Goal: Task Accomplishment & Management: Manage account settings

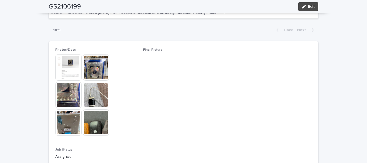
scroll to position [260, 0]
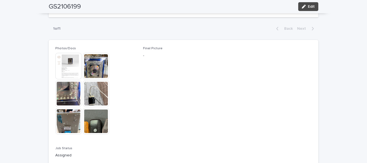
click at [70, 71] on img at bounding box center [68, 66] width 26 height 26
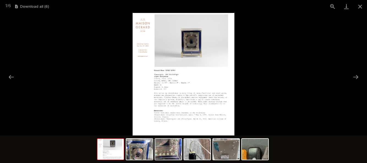
click at [197, 154] on img at bounding box center [197, 149] width 26 height 21
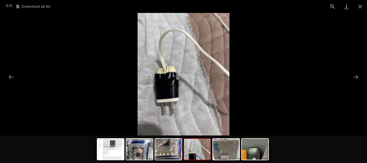
click at [362, 13] on picture at bounding box center [183, 74] width 367 height 122
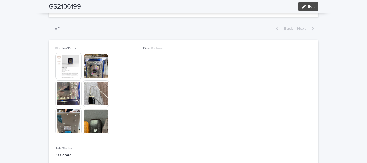
scroll to position [0, 0]
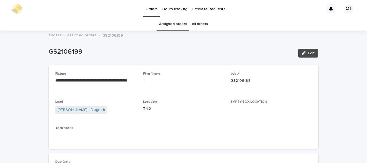
click at [180, 26] on link "Assigned orders" at bounding box center [173, 24] width 28 height 13
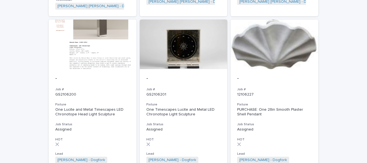
scroll to position [227, 0]
click at [101, 102] on h3 "Fixture" at bounding box center [92, 104] width 74 height 4
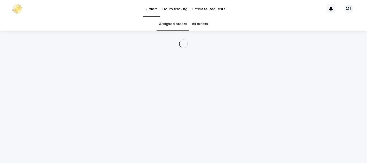
scroll to position [18, 0]
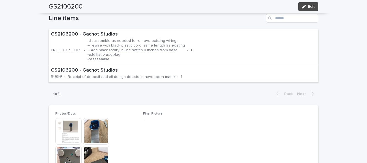
click at [334, 71] on div "**********" at bounding box center [183, 101] width 367 height 520
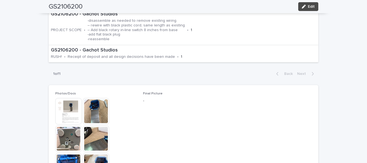
scroll to position [209, 0]
click at [69, 98] on img at bounding box center [68, 111] width 26 height 26
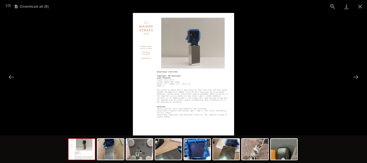
scroll to position [211, 0]
click at [363, 8] on button "Close gallery" at bounding box center [360, 6] width 14 height 13
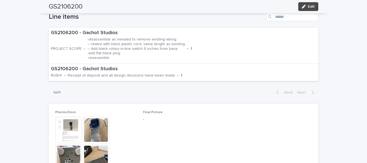
scroll to position [242, 0]
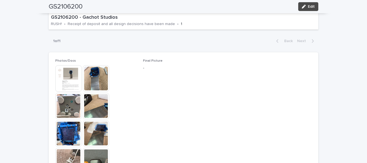
click at [183, 113] on span "Final Picture -" at bounding box center [183, 119] width 81 height 120
click at [103, 68] on img at bounding box center [96, 78] width 26 height 26
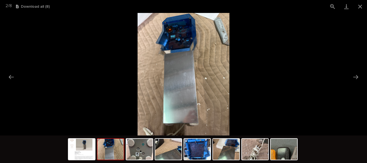
click at [361, 8] on button "Close gallery" at bounding box center [360, 6] width 14 height 13
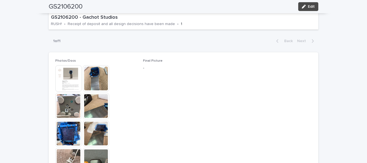
click at [67, 148] on img at bounding box center [68, 161] width 26 height 26
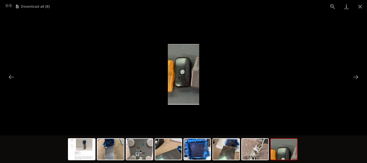
click at [359, 8] on button "Close gallery" at bounding box center [360, 6] width 14 height 13
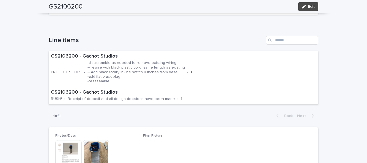
scroll to position [0, 0]
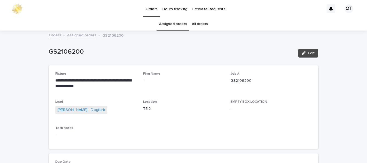
click at [173, 18] on link "Assigned orders" at bounding box center [173, 24] width 28 height 13
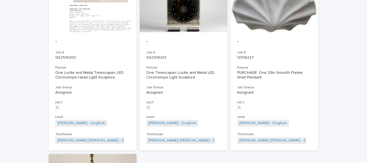
scroll to position [263, 0]
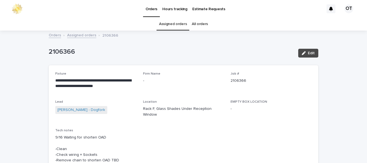
click at [179, 26] on link "Assigned orders" at bounding box center [173, 24] width 28 height 13
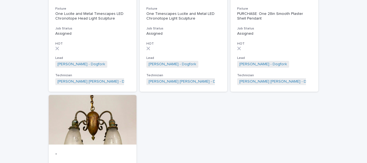
scroll to position [388, 0]
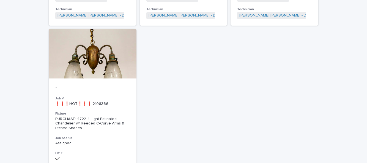
click at [69, 53] on div at bounding box center [93, 53] width 88 height 49
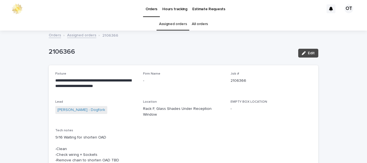
click at [171, 29] on link "Assigned orders" at bounding box center [173, 24] width 28 height 13
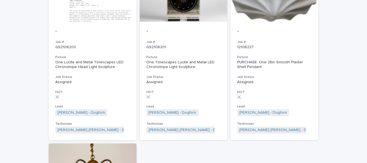
scroll to position [286, 0]
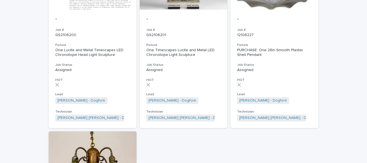
click at [281, 78] on h3 "HOT" at bounding box center [274, 80] width 74 height 4
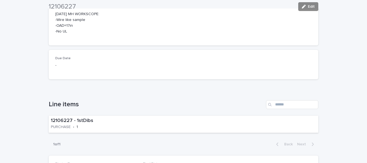
scroll to position [205, 0]
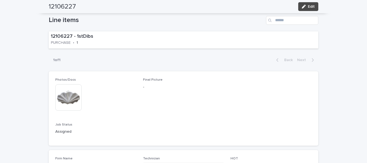
click at [315, 8] on button "Edit" at bounding box center [308, 6] width 20 height 9
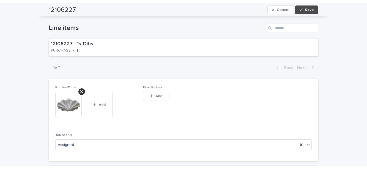
scroll to position [205, 0]
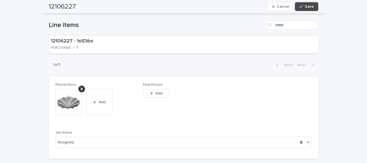
click at [160, 91] on span "Add" at bounding box center [158, 93] width 7 height 4
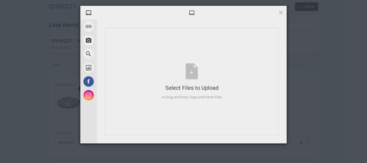
click at [212, 101] on div "Select Files to Upload or Drag and Drop, Copy and Paste Files" at bounding box center [191, 81] width 173 height 107
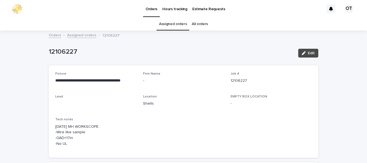
click at [312, 51] on span "Edit" at bounding box center [311, 53] width 7 height 4
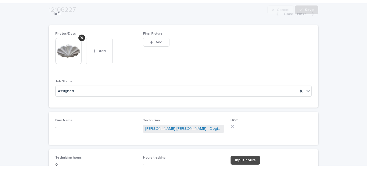
scroll to position [260, 0]
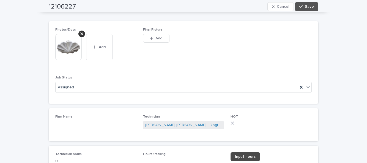
click at [161, 36] on span "Add" at bounding box center [158, 38] width 7 height 4
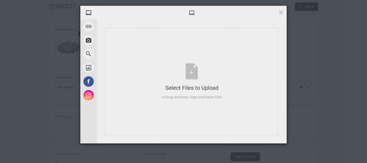
click at [174, 98] on div "or Drag and Drop, Copy and Paste Files" at bounding box center [192, 96] width 60 height 5
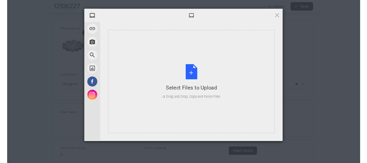
scroll to position [259, 0]
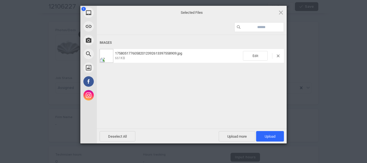
click at [266, 136] on span "Upload 1" at bounding box center [269, 136] width 11 height 4
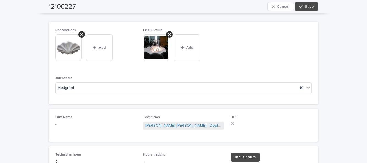
click at [300, 5] on icon "button" at bounding box center [300, 7] width 3 height 4
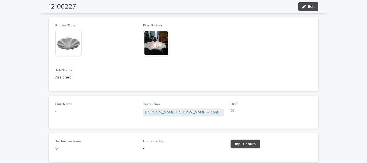
scroll to position [24, 0]
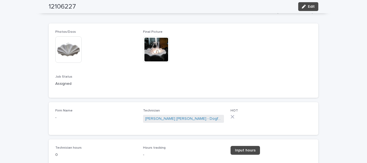
click at [310, 5] on span "Edit" at bounding box center [311, 7] width 7 height 4
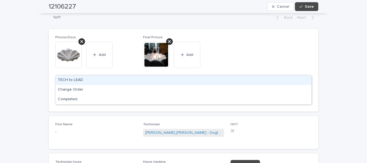
scroll to position [0, 0]
click at [230, 75] on div "Completed" at bounding box center [184, 80] width 256 height 10
type input "***"
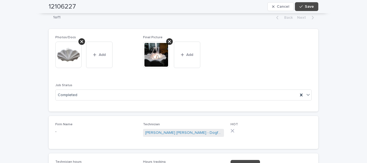
click at [249, 162] on span "Input hours" at bounding box center [245, 164] width 21 height 4
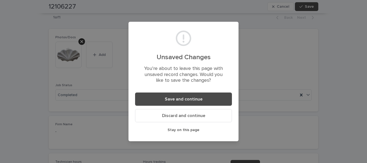
click at [197, 100] on span "Save and continue" at bounding box center [184, 99] width 38 height 4
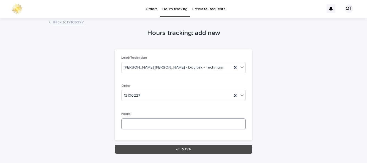
click at [188, 118] on input at bounding box center [183, 123] width 124 height 11
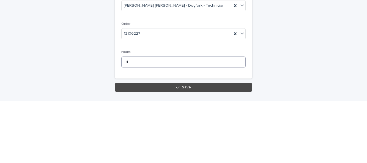
type input "*"
click at [204, 145] on button "Save" at bounding box center [183, 149] width 137 height 9
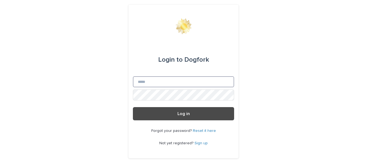
click at [181, 87] on input "Email" at bounding box center [183, 81] width 101 height 11
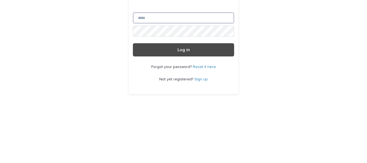
click at [187, 87] on input "Email" at bounding box center [183, 81] width 101 height 11
type input "**********"
click at [133, 107] on button "Log in" at bounding box center [183, 113] width 101 height 13
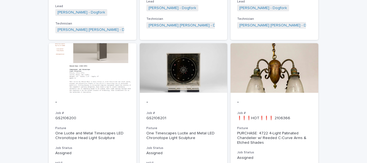
scroll to position [256, 0]
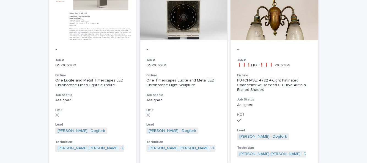
click at [273, 79] on div "PURCHASE: 4722 4-Light Patinated Chandelier w/ Reeded C-Curve Arms & Etched Sha…" at bounding box center [274, 85] width 74 height 14
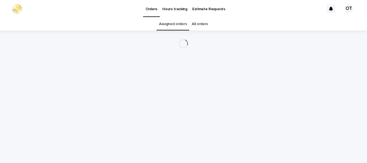
scroll to position [18, 0]
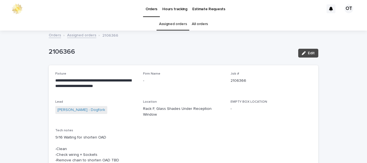
click at [310, 49] on button "Edit" at bounding box center [308, 53] width 20 height 9
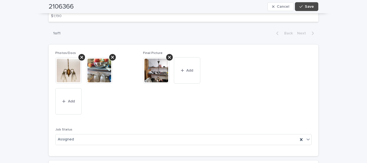
scroll to position [258, 0]
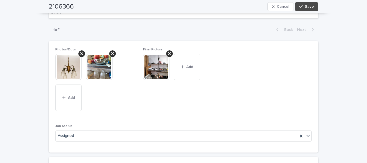
click at [189, 54] on button "Add" at bounding box center [187, 67] width 26 height 26
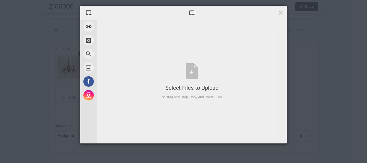
click at [172, 106] on div "Select Files to Upload or Drag and Drop, Copy and Paste Files" at bounding box center [191, 81] width 173 height 107
click at [282, 13] on span at bounding box center [281, 12] width 6 height 6
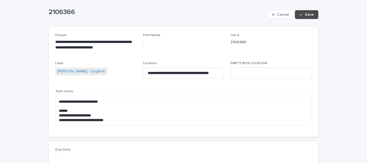
scroll to position [0, 0]
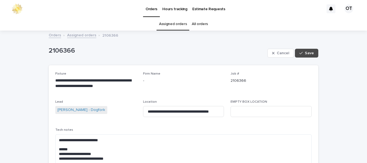
click at [174, 18] on link "Assigned orders" at bounding box center [173, 24] width 28 height 13
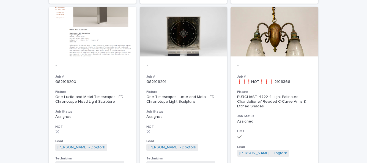
scroll to position [239, 0]
click at [198, 95] on div "One Timescapes Lucite and Metal LED Chronotope Light Sculpture" at bounding box center [183, 99] width 74 height 9
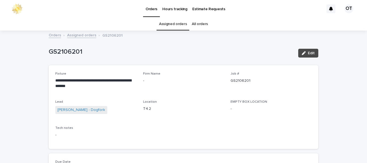
click at [177, 25] on link "Assigned orders" at bounding box center [173, 24] width 28 height 13
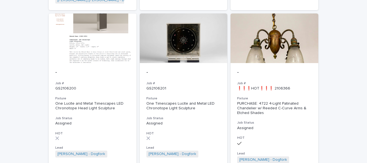
scroll to position [250, 0]
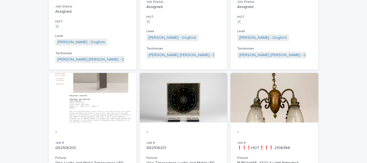
scroll to position [176, 0]
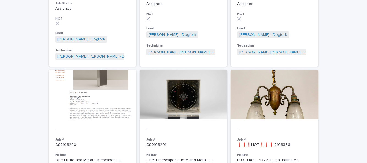
click at [106, 107] on div at bounding box center [93, 94] width 88 height 49
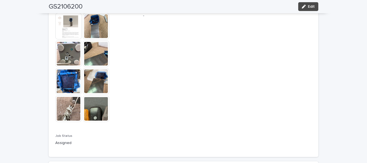
scroll to position [349, 0]
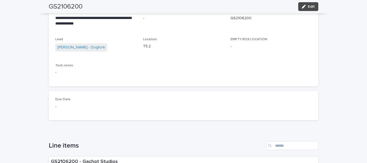
scroll to position [0, 0]
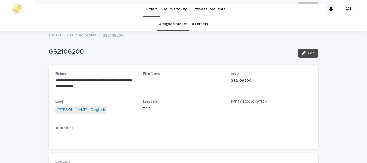
click at [140, 18] on div "Assigned orders All orders" at bounding box center [183, 24] width 367 height 13
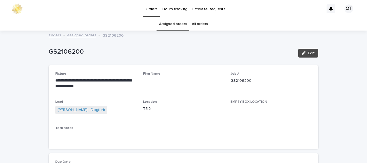
click at [168, 18] on link "Assigned orders" at bounding box center [173, 24] width 28 height 13
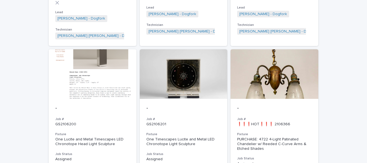
scroll to position [249, 0]
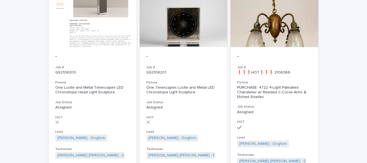
click at [289, 104] on h3 "Job Status" at bounding box center [274, 106] width 74 height 4
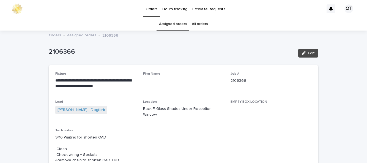
click at [307, 51] on div "button" at bounding box center [305, 53] width 6 height 4
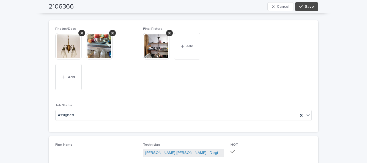
scroll to position [277, 0]
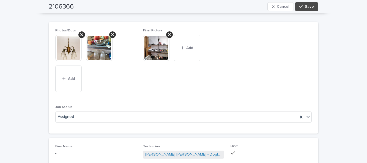
click at [189, 35] on button "Add" at bounding box center [187, 48] width 26 height 26
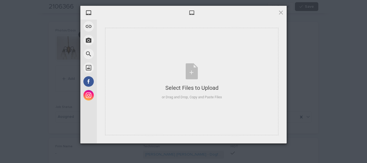
click at [156, 116] on div "Select Files to Upload or Drag and Drop, Copy and Paste Files" at bounding box center [191, 81] width 173 height 107
click at [279, 14] on span at bounding box center [281, 12] width 6 height 6
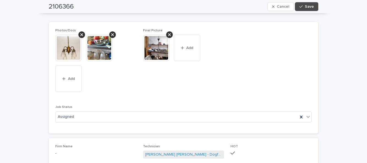
click at [309, 7] on span "Save" at bounding box center [309, 7] width 9 height 4
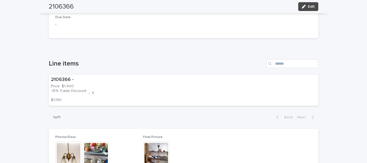
scroll to position [0, 0]
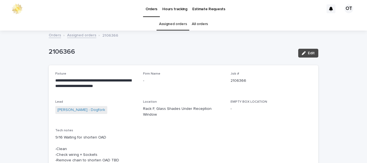
click at [174, 18] on link "Assigned orders" at bounding box center [173, 24] width 28 height 13
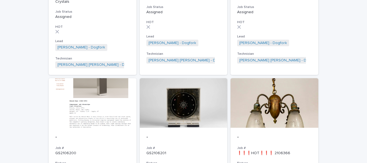
scroll to position [176, 0]
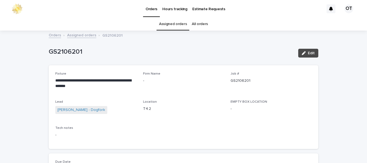
click at [182, 18] on link "Assigned orders" at bounding box center [173, 24] width 28 height 13
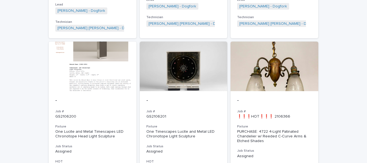
scroll to position [256, 0]
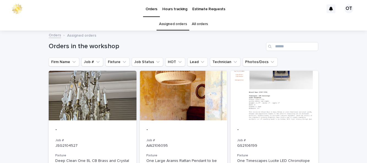
click at [92, 93] on div at bounding box center [93, 95] width 88 height 49
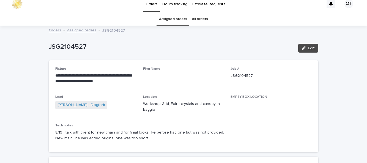
scroll to position [4, 0]
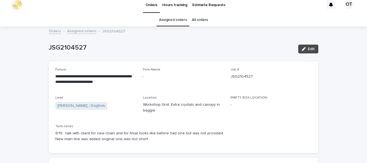
click at [175, 21] on link "Assigned orders" at bounding box center [173, 19] width 28 height 13
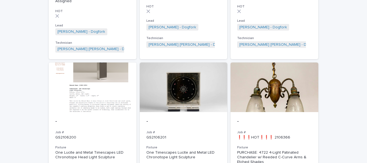
scroll to position [184, 0]
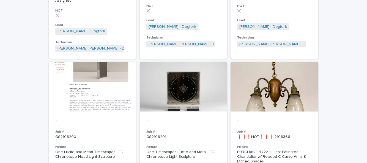
click at [311, 96] on div at bounding box center [274, 86] width 88 height 49
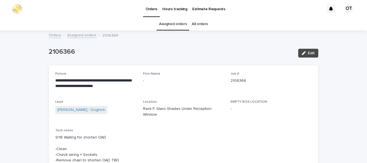
click at [176, 18] on link "Assigned orders" at bounding box center [173, 24] width 28 height 13
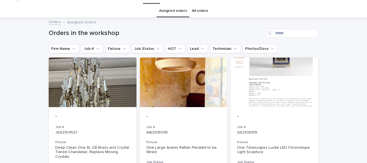
scroll to position [13, 0]
click at [61, 71] on div at bounding box center [93, 81] width 88 height 49
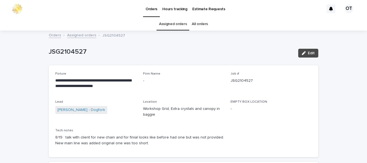
click at [171, 18] on link "Assigned orders" at bounding box center [173, 24] width 28 height 13
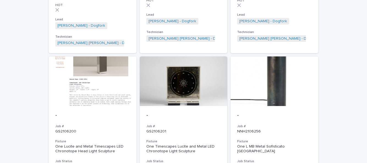
scroll to position [190, 0]
click at [297, 124] on h3 "Job #" at bounding box center [274, 126] width 74 height 4
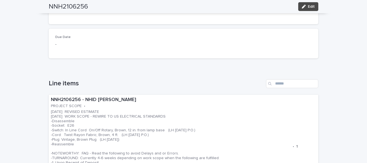
scroll to position [120, 0]
click at [312, 2] on button "Edit" at bounding box center [308, 6] width 20 height 9
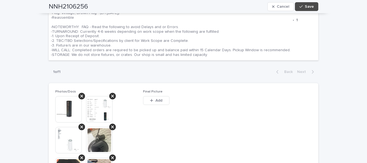
scroll to position [253, 0]
click at [156, 99] on span "Add" at bounding box center [158, 101] width 7 height 4
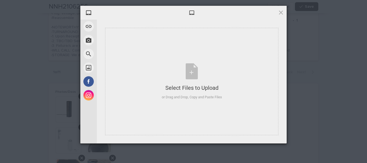
click at [176, 115] on div "Select Files to Upload or Drag and Drop, Copy and Paste Files" at bounding box center [191, 81] width 173 height 107
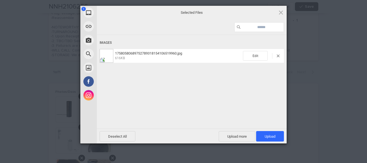
click at [272, 141] on span "Upload 1" at bounding box center [270, 136] width 28 height 10
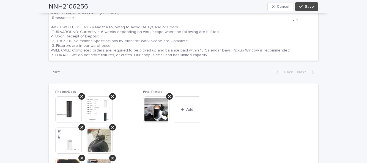
click at [184, 102] on button "Add" at bounding box center [187, 109] width 26 height 26
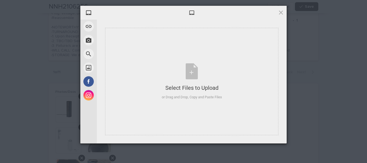
click at [194, 116] on div "Select Files to Upload or Drag and Drop, Copy and Paste Files" at bounding box center [191, 81] width 173 height 107
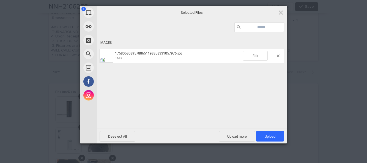
click at [275, 136] on span "Upload 1" at bounding box center [269, 136] width 11 height 4
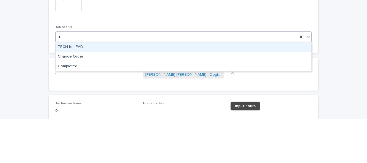
scroll to position [0, 0]
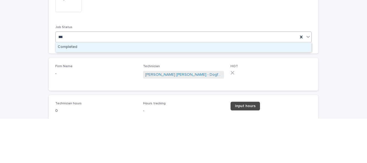
click at [194, 90] on div "Completed" at bounding box center [184, 92] width 256 height 10
type input "***"
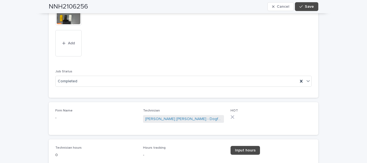
click at [246, 153] on link "Input hours" at bounding box center [244, 150] width 29 height 9
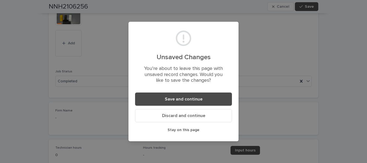
click at [216, 99] on button "Save and continue" at bounding box center [183, 98] width 97 height 13
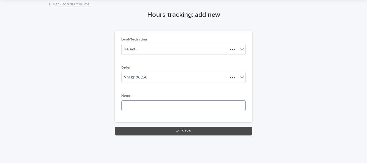
click at [223, 111] on input at bounding box center [183, 105] width 124 height 11
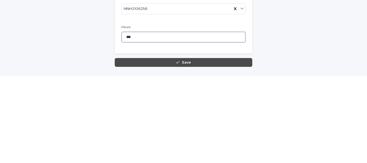
type input "***"
click at [206, 146] on button "Save" at bounding box center [183, 149] width 137 height 9
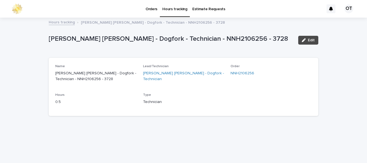
click at [151, 13] on link "Orders" at bounding box center [151, 8] width 17 height 17
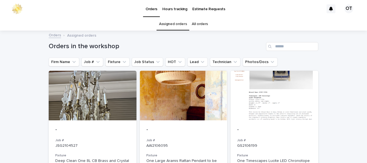
click at [178, 23] on link "Assigned orders" at bounding box center [173, 24] width 28 height 13
click at [181, 25] on link "Assigned orders" at bounding box center [173, 24] width 28 height 13
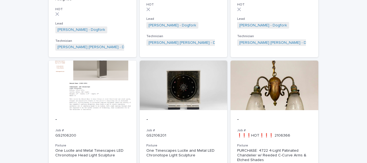
scroll to position [186, 0]
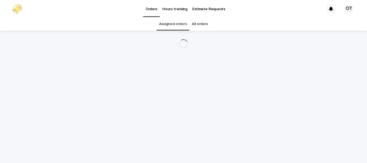
scroll to position [18, 0]
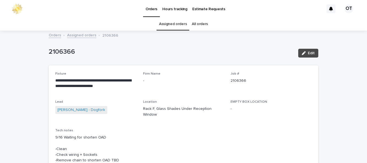
click at [172, 18] on link "Assigned orders" at bounding box center [173, 24] width 28 height 13
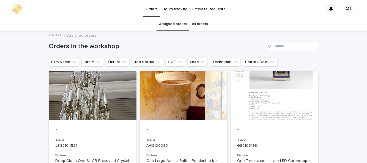
click at [174, 18] on link "Assigned orders" at bounding box center [173, 24] width 28 height 13
click at [177, 18] on link "Assigned orders" at bounding box center [173, 24] width 28 height 13
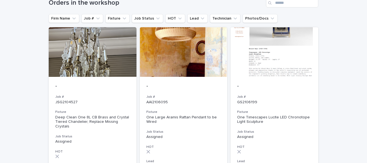
scroll to position [69, 0]
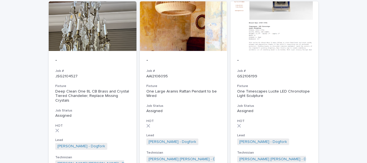
click at [74, 69] on h3 "Job #" at bounding box center [92, 71] width 74 height 4
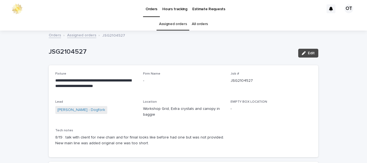
click at [178, 29] on link "Assigned orders" at bounding box center [173, 24] width 28 height 13
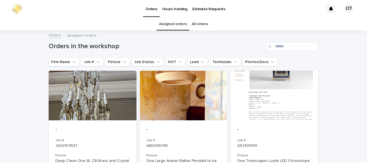
click at [172, 30] on link "Assigned orders" at bounding box center [173, 24] width 28 height 13
click at [170, 25] on link "Assigned orders" at bounding box center [173, 24] width 28 height 13
click at [184, 29] on link "Assigned orders" at bounding box center [173, 24] width 28 height 13
click at [175, 25] on link "Assigned orders" at bounding box center [173, 24] width 28 height 13
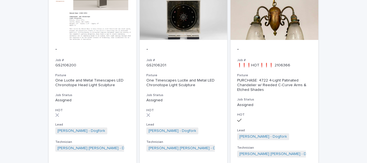
scroll to position [254, 0]
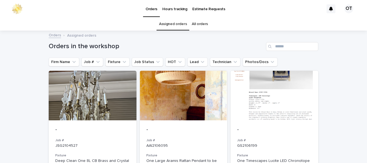
click at [174, 18] on link "Assigned orders" at bounding box center [173, 24] width 28 height 13
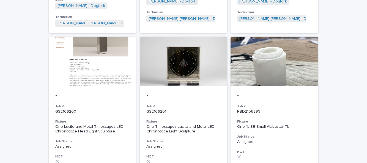
scroll to position [143, 0]
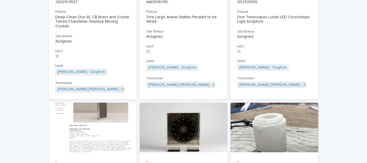
click at [64, 111] on div at bounding box center [93, 127] width 88 height 49
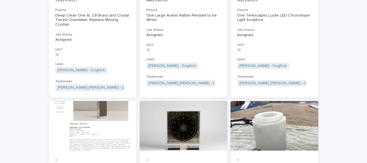
scroll to position [143, 0]
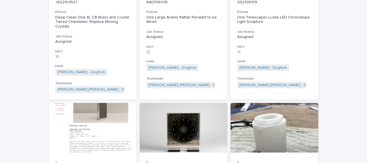
click at [262, 129] on div at bounding box center [274, 127] width 88 height 49
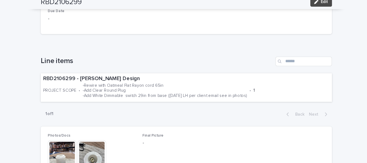
scroll to position [138, 0]
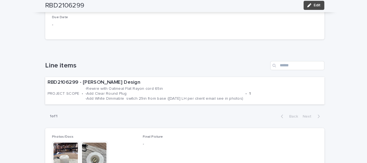
click at [151, 85] on p "-Rewire with Oatmeal Flat Rayon cord 65in -Add Clear Round Plug -Add White Dimm…" at bounding box center [163, 92] width 152 height 14
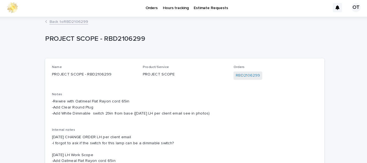
click at [78, 18] on div "PROJECT SCOPE - RBD2106299 PROJECT SCOPE - RBD2106299 Sorry, there was an error…" at bounding box center [183, 119] width 269 height 202
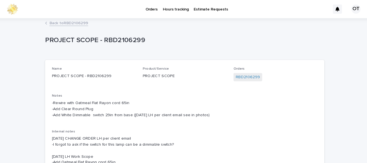
click at [81, 19] on link "Back to RBD2106299" at bounding box center [71, 22] width 37 height 6
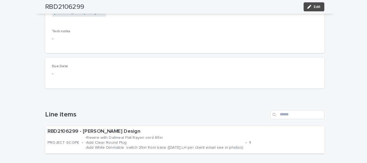
scroll to position [92, 0]
click at [310, 8] on span "Edit" at bounding box center [311, 7] width 7 height 4
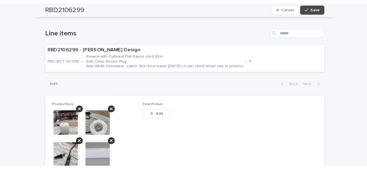
scroll to position [180, 0]
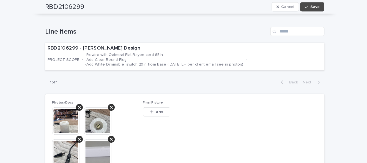
click at [158, 106] on span "Add" at bounding box center [158, 108] width 7 height 4
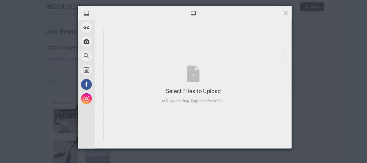
click at [178, 105] on div "Select Files to Upload or Drag and Drop, Copy and Paste Files" at bounding box center [191, 81] width 173 height 107
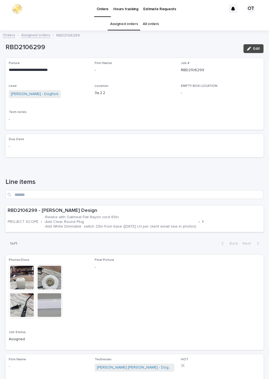
click at [256, 44] on button "Edit" at bounding box center [254, 48] width 20 height 9
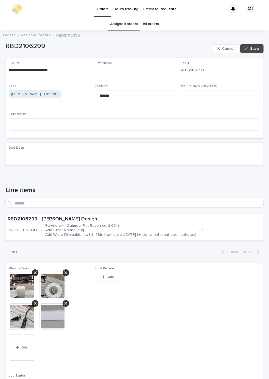
click at [107, 275] on span "Add" at bounding box center [110, 277] width 7 height 4
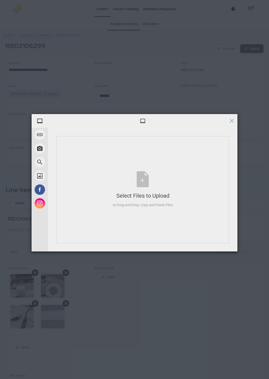
click at [168, 222] on div "Select Files to Upload or Drag and Drop, Copy and Paste Files" at bounding box center [142, 189] width 173 height 107
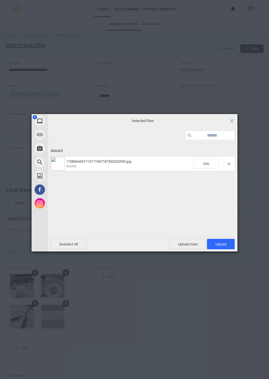
click at [221, 247] on span "Upload 1" at bounding box center [221, 244] width 28 height 10
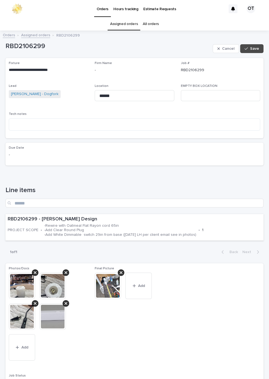
click at [173, 18] on div "Assigned orders All orders" at bounding box center [134, 24] width 269 height 13
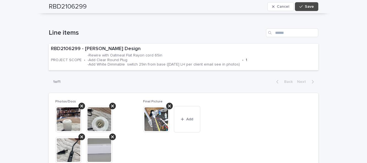
scroll to position [182, 0]
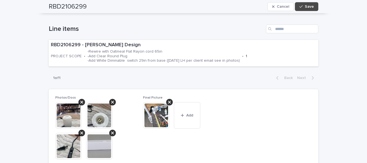
click at [189, 113] on span "Add" at bounding box center [189, 115] width 7 height 4
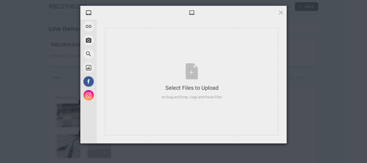
click at [219, 107] on div "Select Files to Upload or Drag and Drop, Copy and Paste Files" at bounding box center [191, 81] width 173 height 107
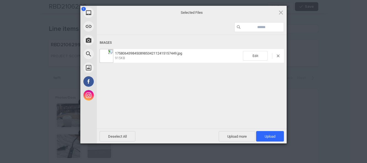
click at [269, 136] on span "Upload 1" at bounding box center [270, 136] width 28 height 10
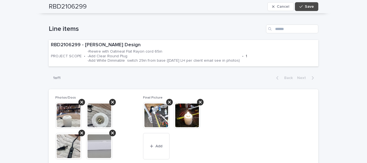
click at [269, 7] on span "Save" at bounding box center [309, 7] width 9 height 4
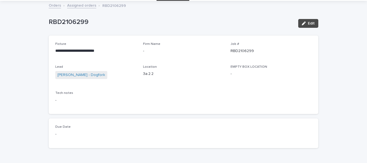
scroll to position [30, 0]
click at [269, 26] on button "Edit" at bounding box center [308, 23] width 20 height 9
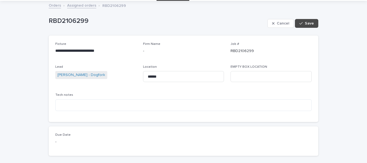
click at [269, 21] on button "Save" at bounding box center [306, 23] width 23 height 9
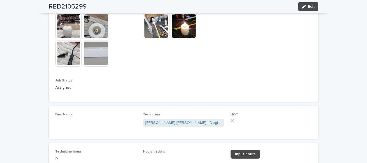
scroll to position [264, 0]
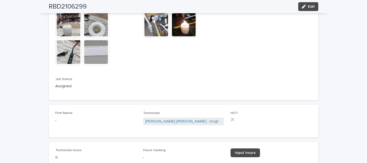
click at [269, 9] on button "Edit" at bounding box center [308, 6] width 20 height 9
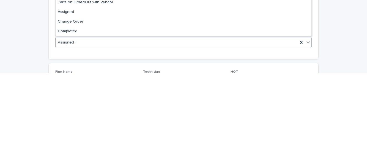
scroll to position [0, 0]
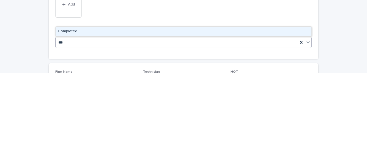
click at [249, 118] on div "Completed" at bounding box center [184, 121] width 256 height 10
type input "***"
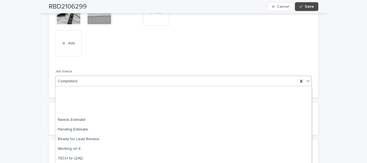
scroll to position [52, 0]
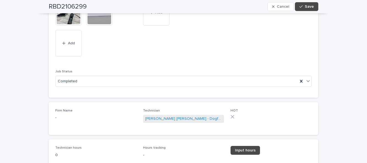
click at [248, 151] on span "Input hours" at bounding box center [245, 150] width 21 height 4
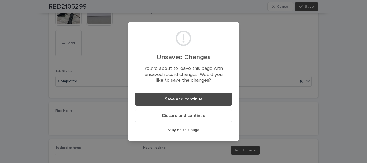
click at [212, 97] on button "Save and continue" at bounding box center [183, 98] width 97 height 13
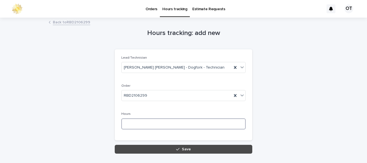
click at [167, 121] on input at bounding box center [183, 123] width 124 height 11
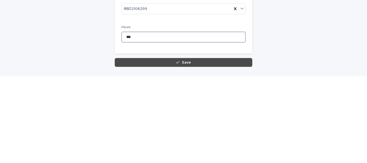
type input "***"
click at [187, 150] on span "Save" at bounding box center [186, 149] width 9 height 4
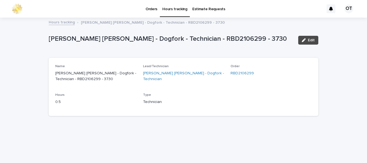
click at [154, 15] on link "Orders" at bounding box center [151, 8] width 17 height 17
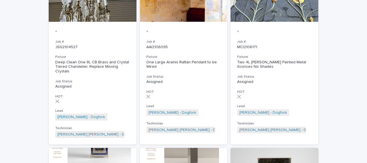
scroll to position [85, 0]
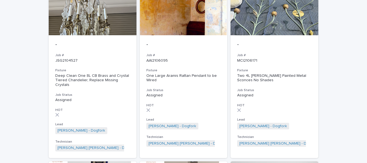
click at [269, 47] on p "-" at bounding box center [274, 45] width 74 height 6
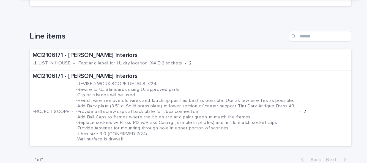
scroll to position [163, 0]
click at [269, 121] on div "**********" at bounding box center [183, 116] width 367 height 496
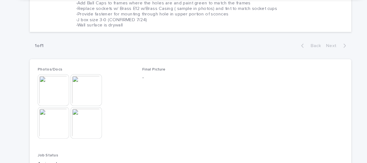
scroll to position [258, 0]
click at [70, 105] on img at bounding box center [68, 118] width 26 height 26
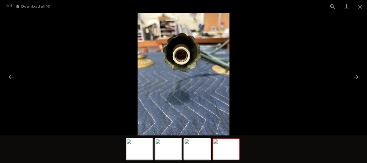
click at [269, 5] on button "Close gallery" at bounding box center [360, 6] width 14 height 13
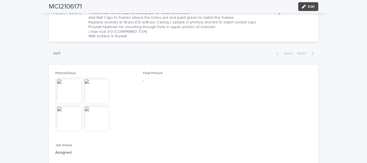
click at [66, 105] on img at bounding box center [68, 118] width 26 height 26
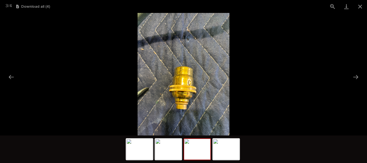
click at [269, 8] on button "Close gallery" at bounding box center [360, 6] width 14 height 13
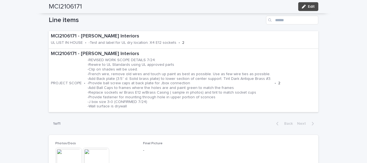
scroll to position [187, 0]
